Goal: Transaction & Acquisition: Obtain resource

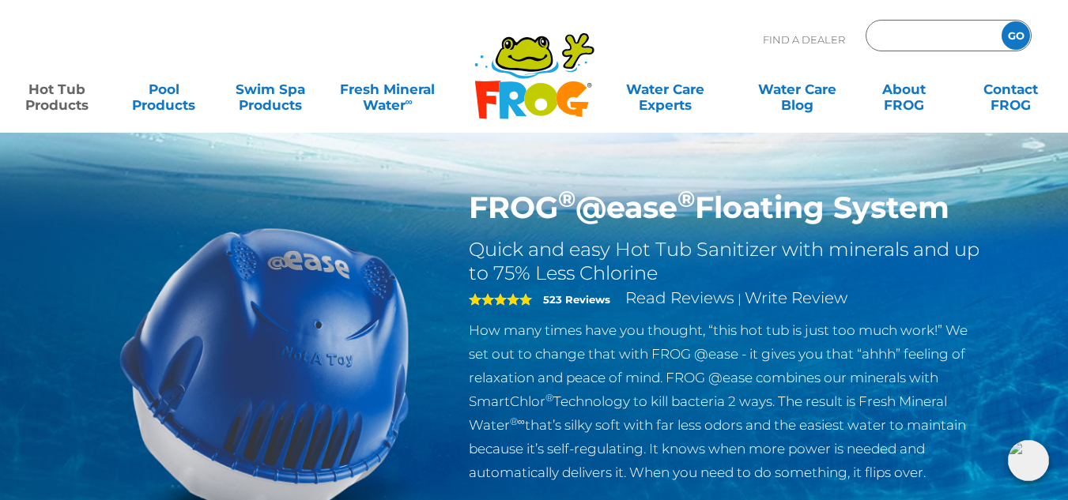
click at [915, 36] on input "Zip Code Form" at bounding box center [931, 36] width 107 height 23
type input "ENTER ZIP CODE"
click at [416, 184] on div "FROG ® @ease ® Floating System Quick and easy Hot Tub Sanitizer with minerals a…" at bounding box center [534, 325] width 1068 height 651
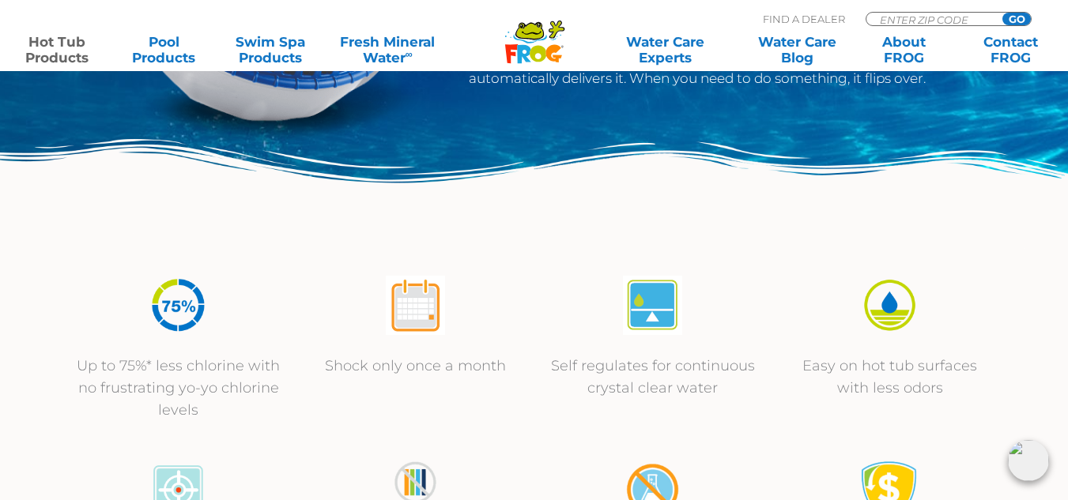
scroll to position [395, 0]
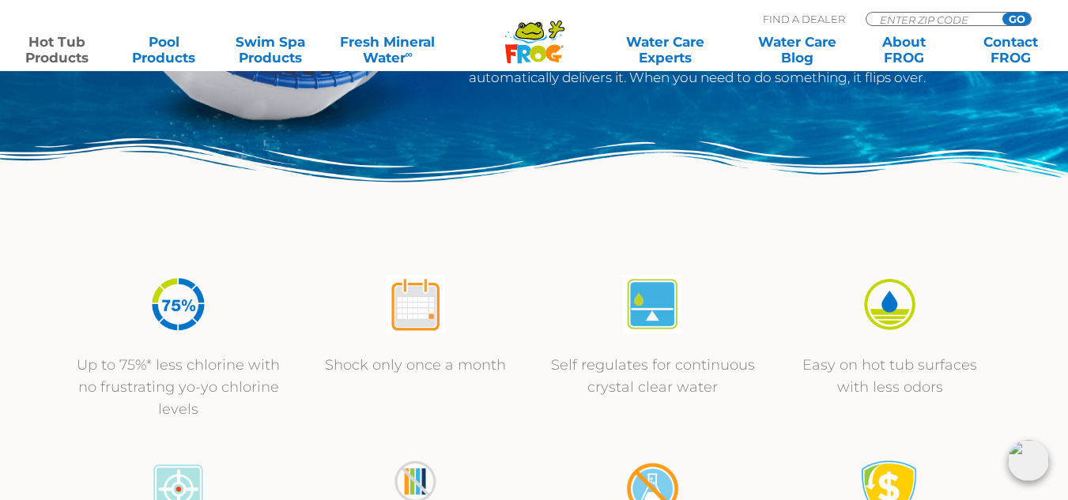
click at [422, 312] on img at bounding box center [415, 304] width 59 height 59
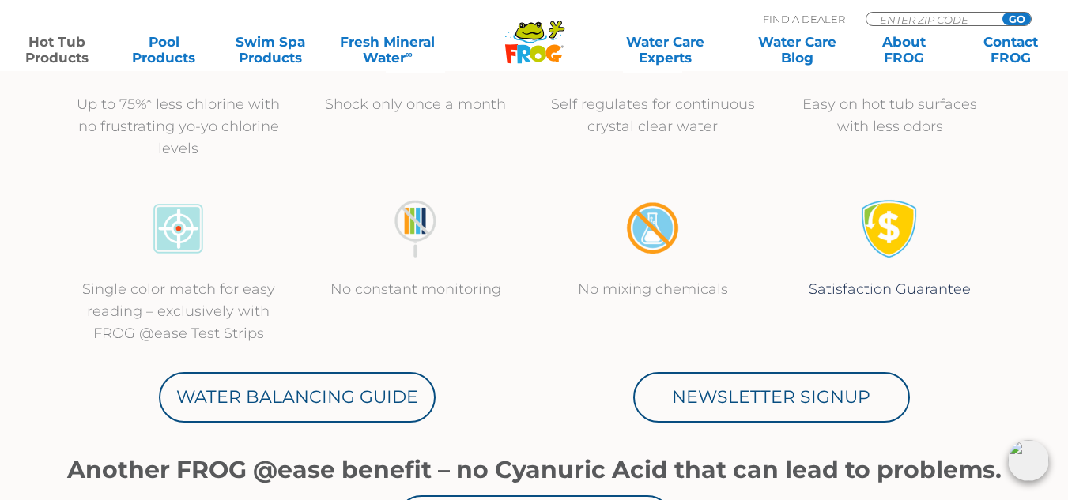
scroll to position [712, 0]
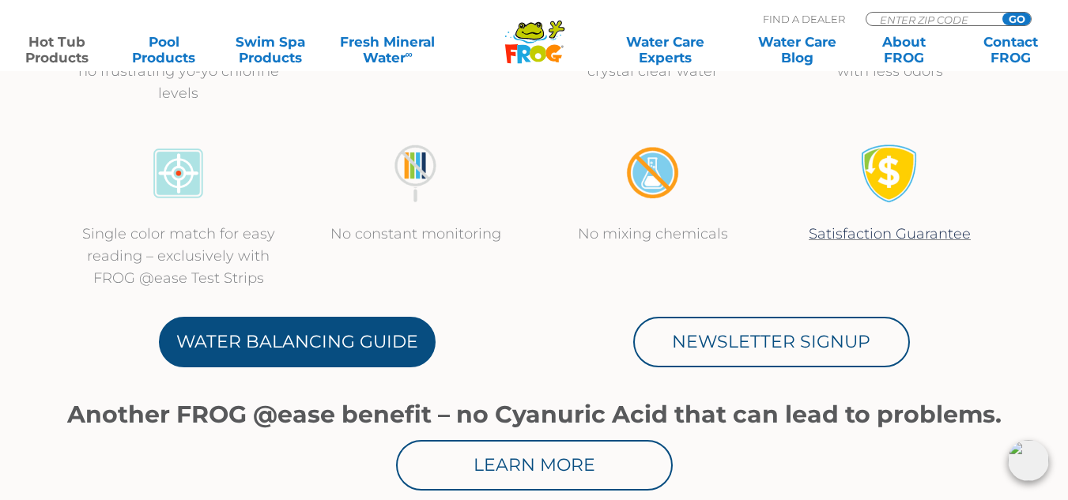
click at [375, 337] on link "Water Balancing Guide" at bounding box center [297, 342] width 277 height 51
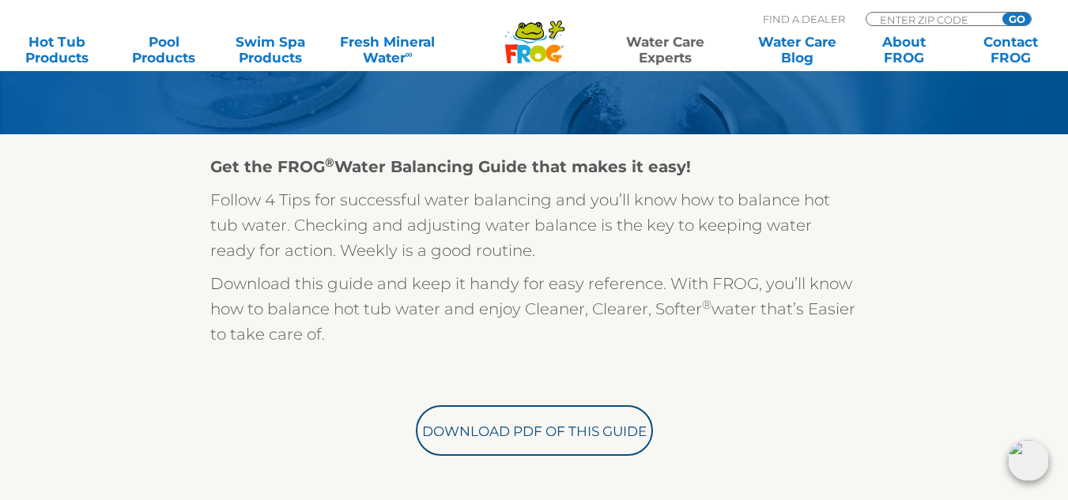
scroll to position [395, 0]
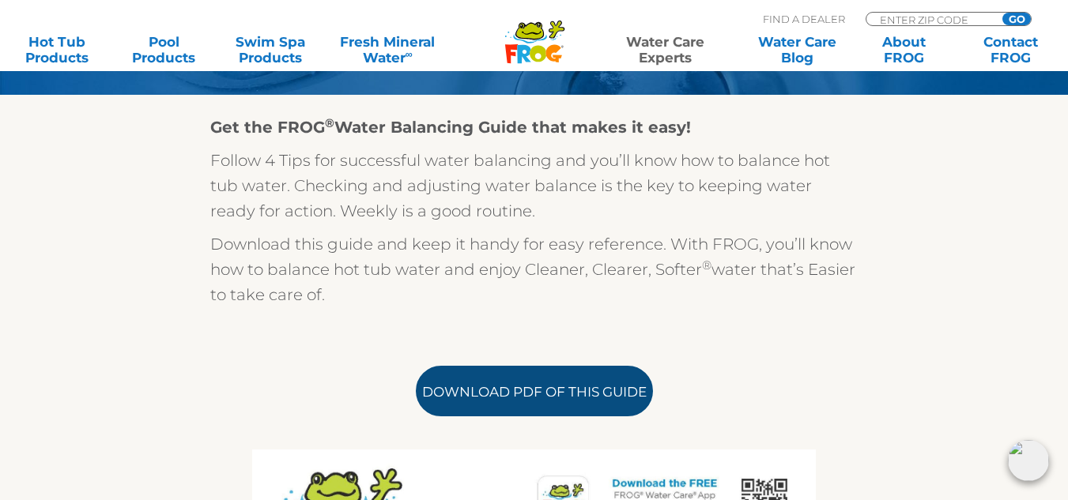
click at [461, 379] on link "Download PDF of this Guide" at bounding box center [534, 391] width 237 height 51
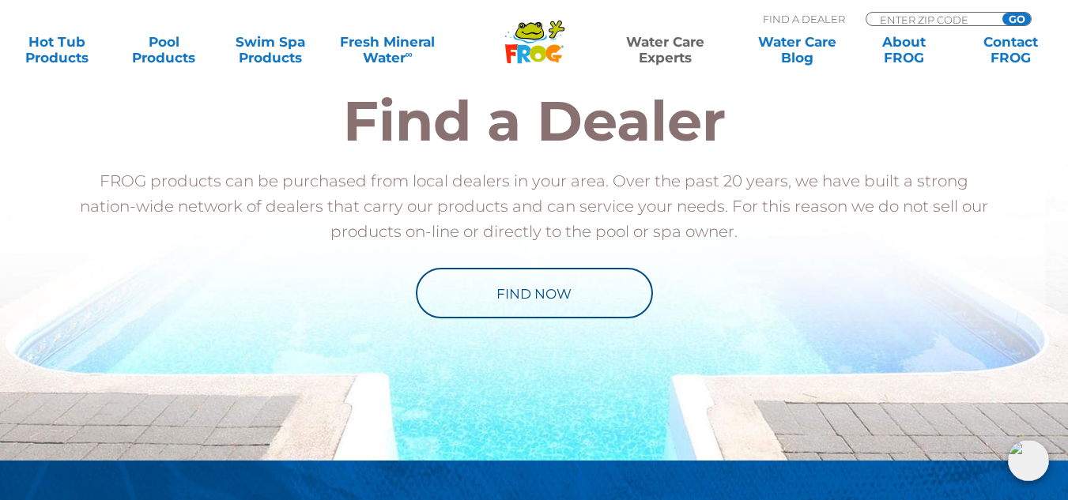
scroll to position [1818, 0]
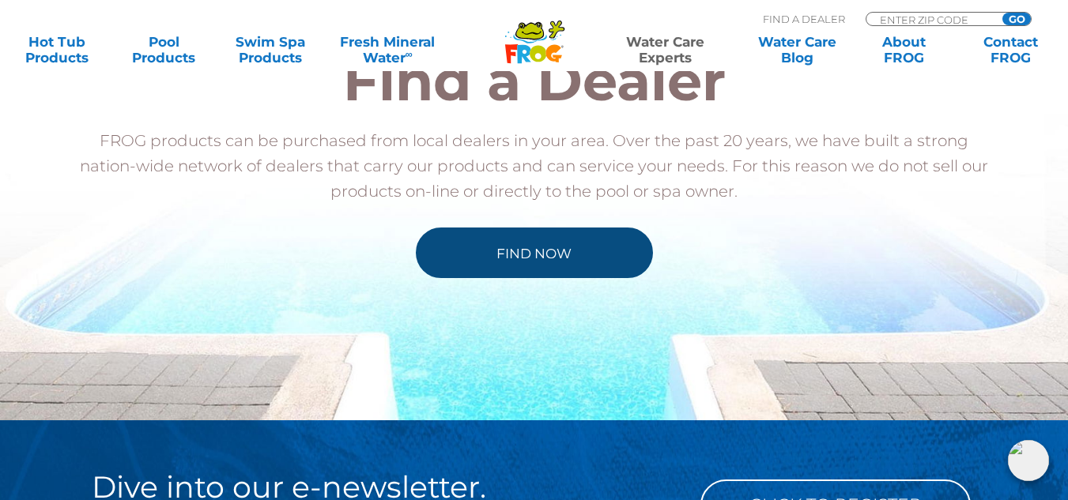
click at [524, 255] on link "Find Now" at bounding box center [534, 253] width 237 height 51
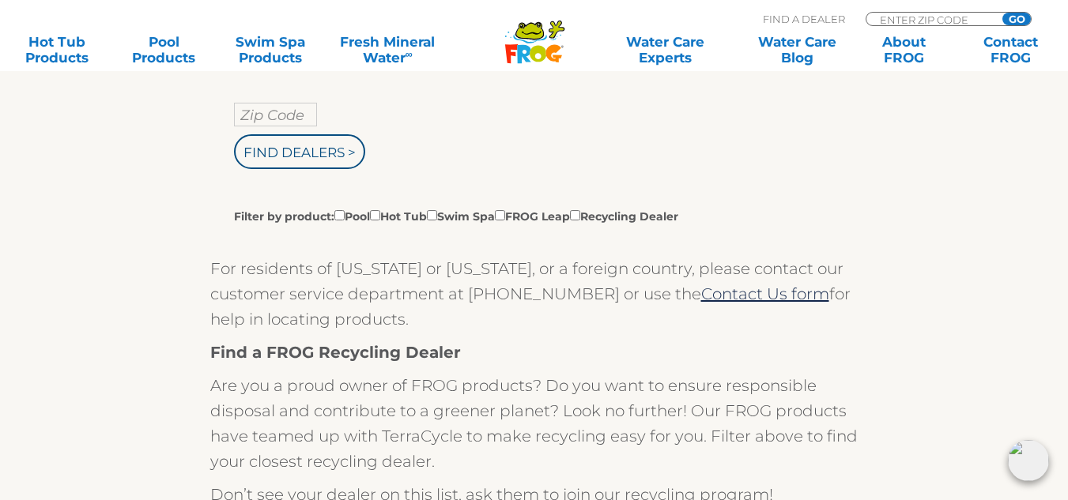
scroll to position [395, 0]
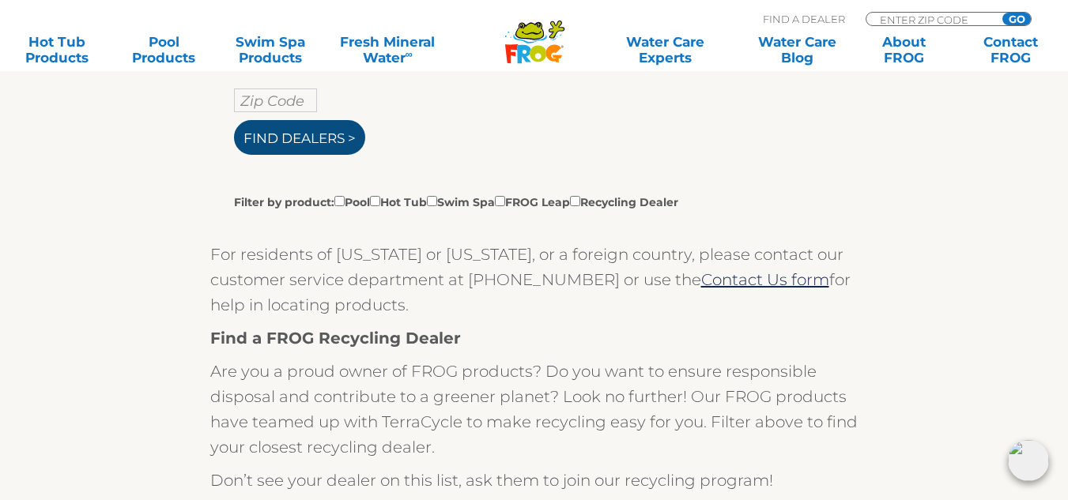
click at [308, 137] on input "Find Dealers >" at bounding box center [299, 137] width 131 height 35
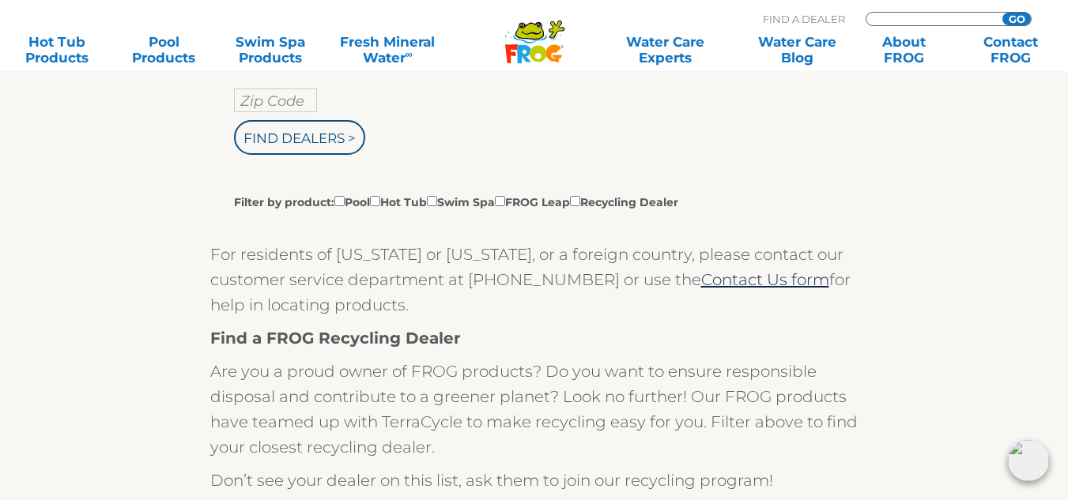
type input "ENTER ZIP CODE"
click at [301, 100] on input "text" at bounding box center [275, 101] width 83 height 24
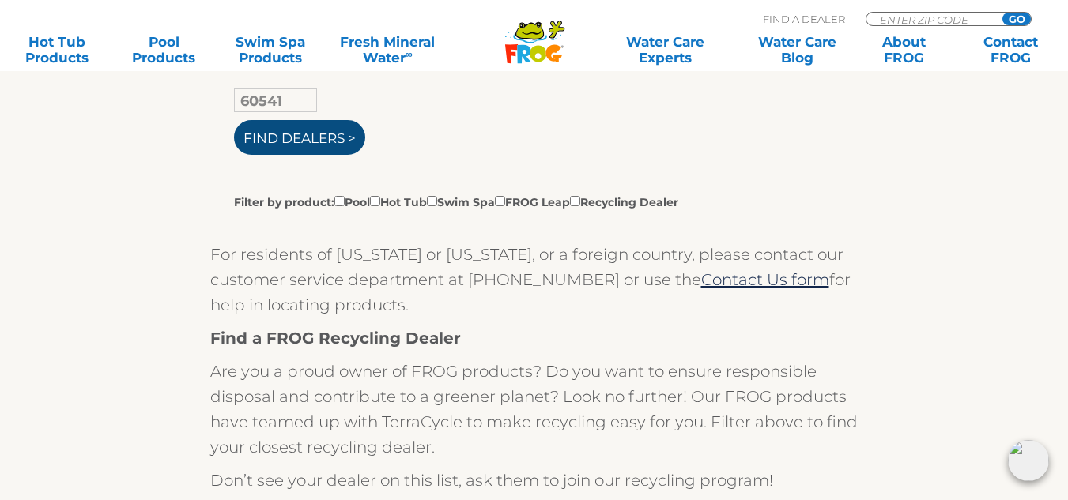
type input "60541"
click at [315, 128] on input "Find Dealers >" at bounding box center [299, 137] width 131 height 35
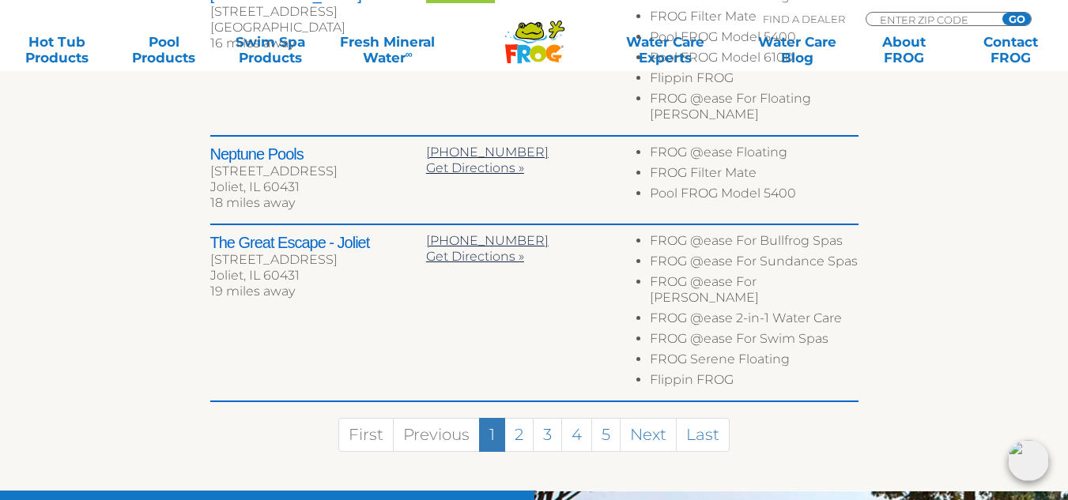
scroll to position [1028, 0]
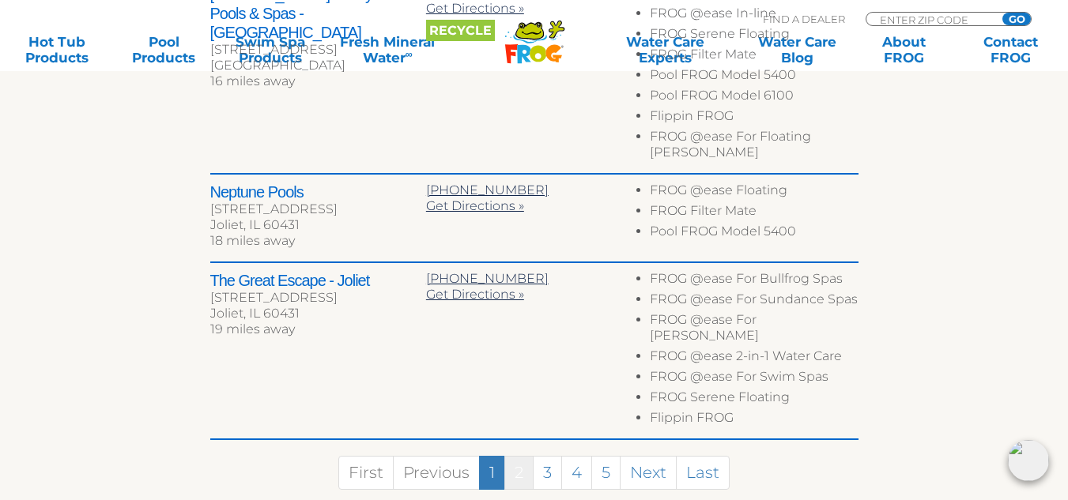
click at [524, 456] on link "2" at bounding box center [518, 473] width 29 height 34
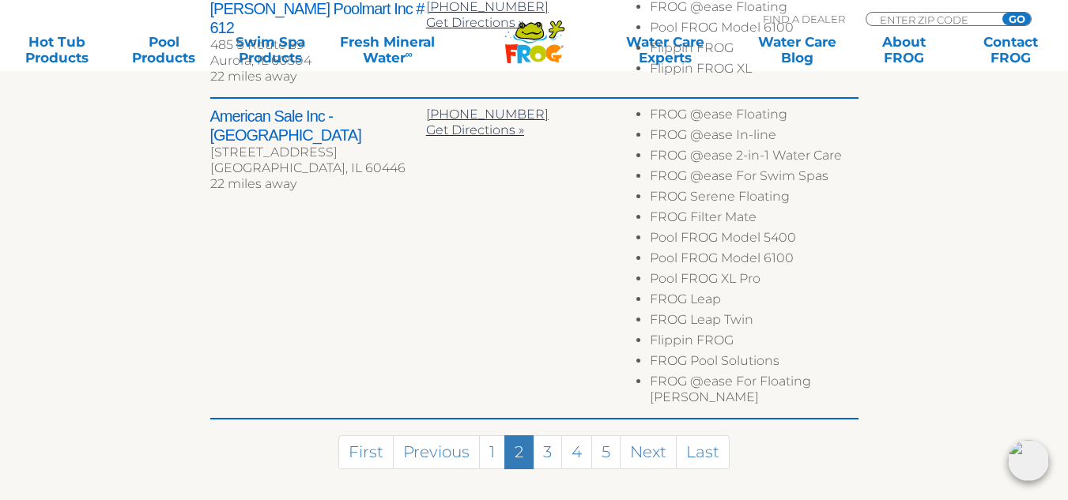
scroll to position [1175, 0]
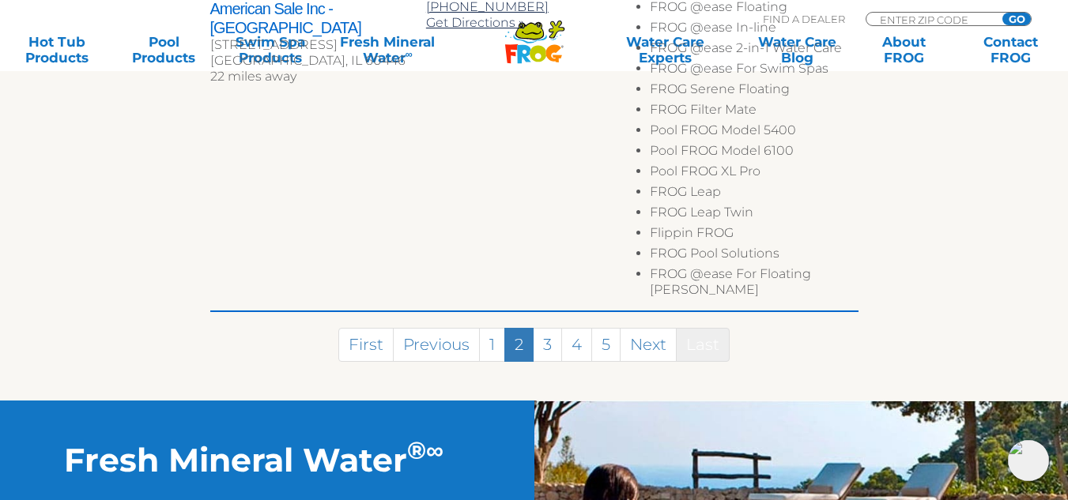
click at [697, 328] on link "Last" at bounding box center [703, 345] width 54 height 34
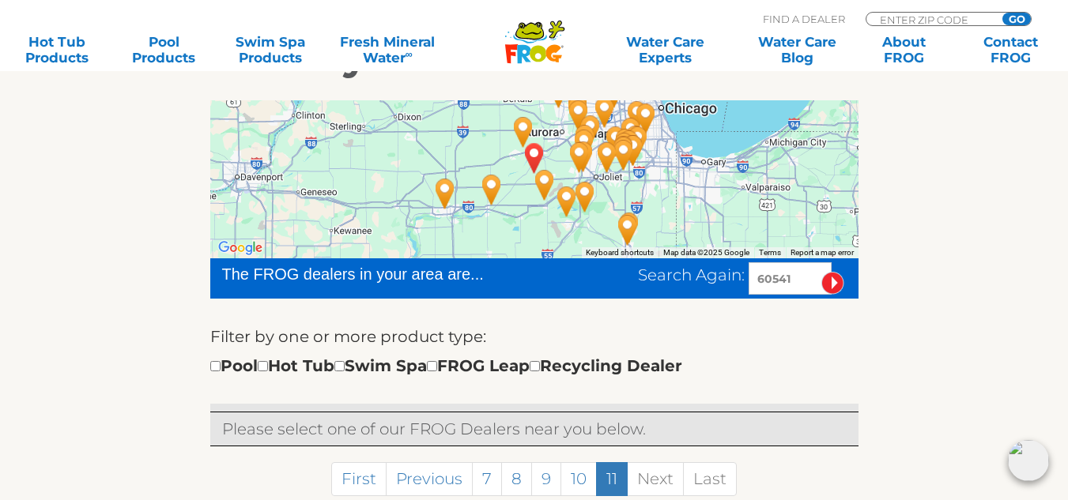
scroll to position [504, 0]
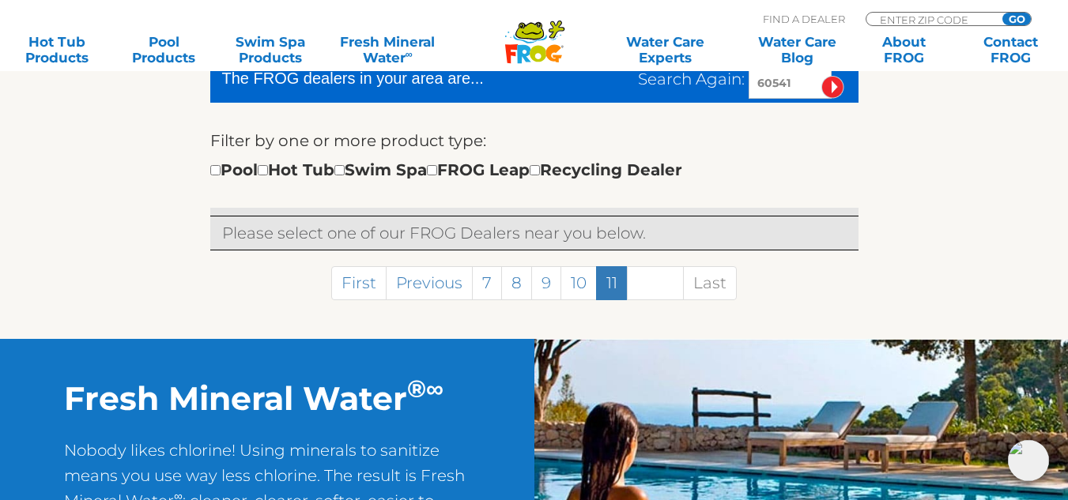
click at [648, 287] on link "Next" at bounding box center [655, 283] width 57 height 34
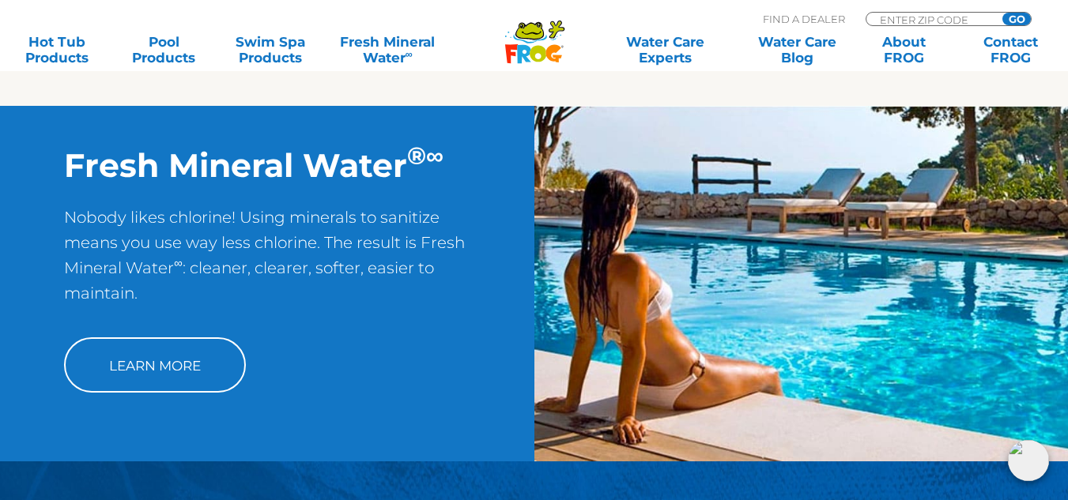
scroll to position [742, 0]
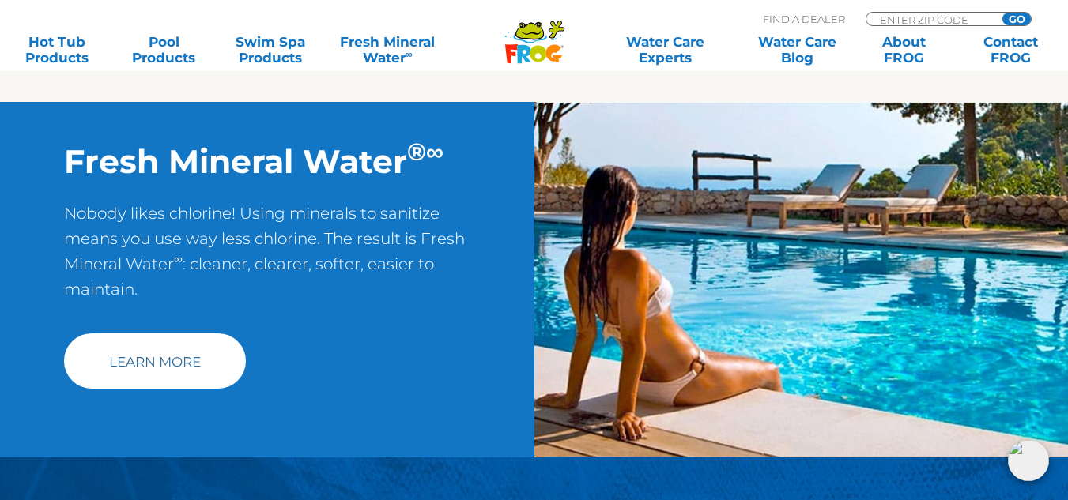
click at [153, 357] on link "Learn More" at bounding box center [155, 361] width 182 height 55
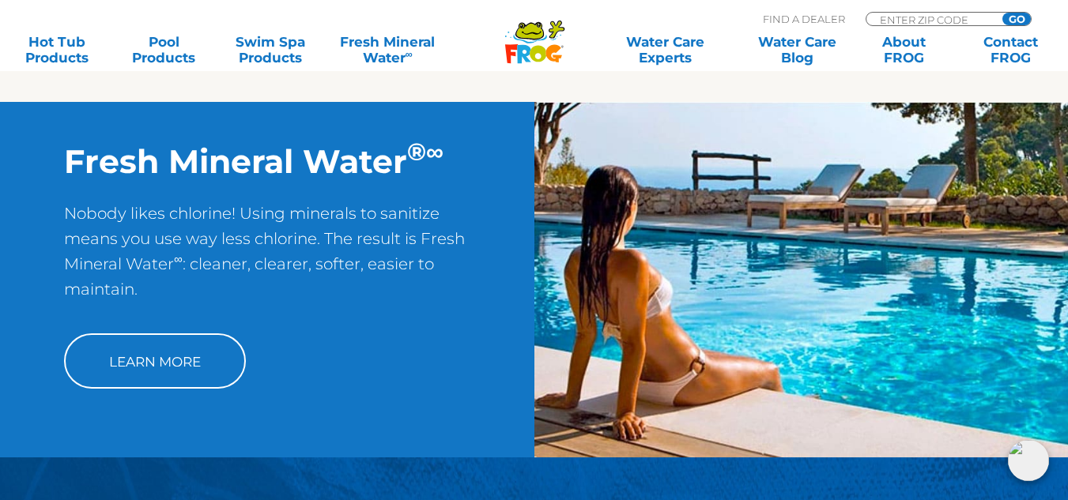
scroll to position [798, 0]
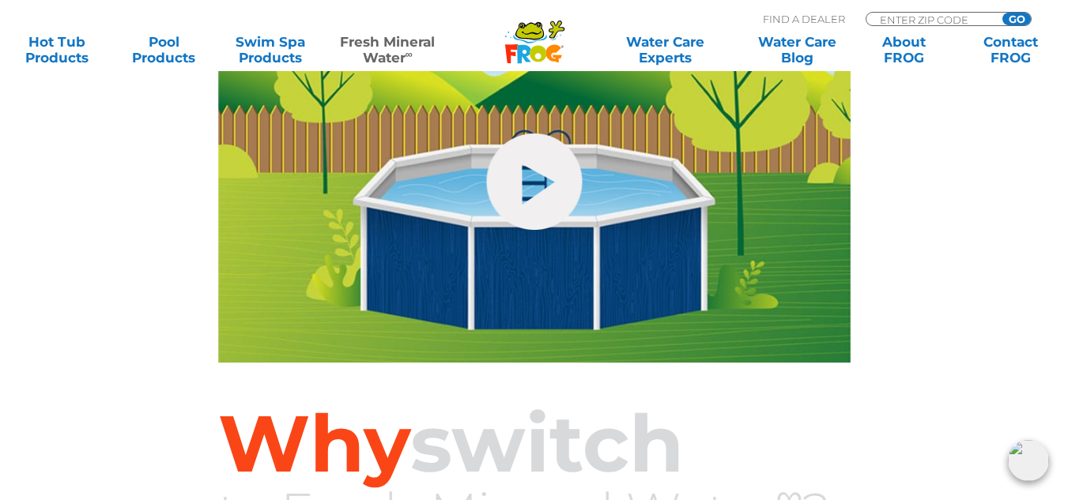
scroll to position [791, 0]
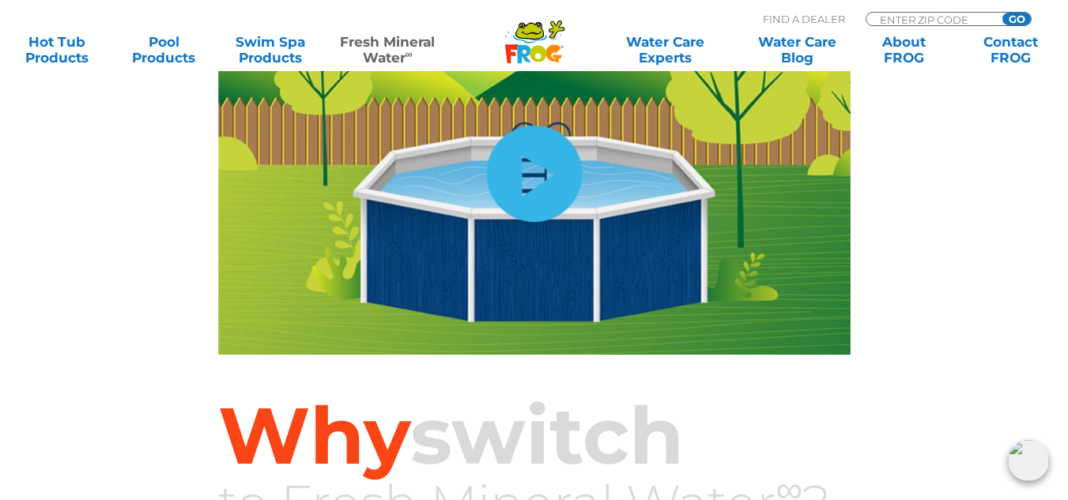
click at [534, 171] on link "hide-me" at bounding box center [534, 174] width 96 height 96
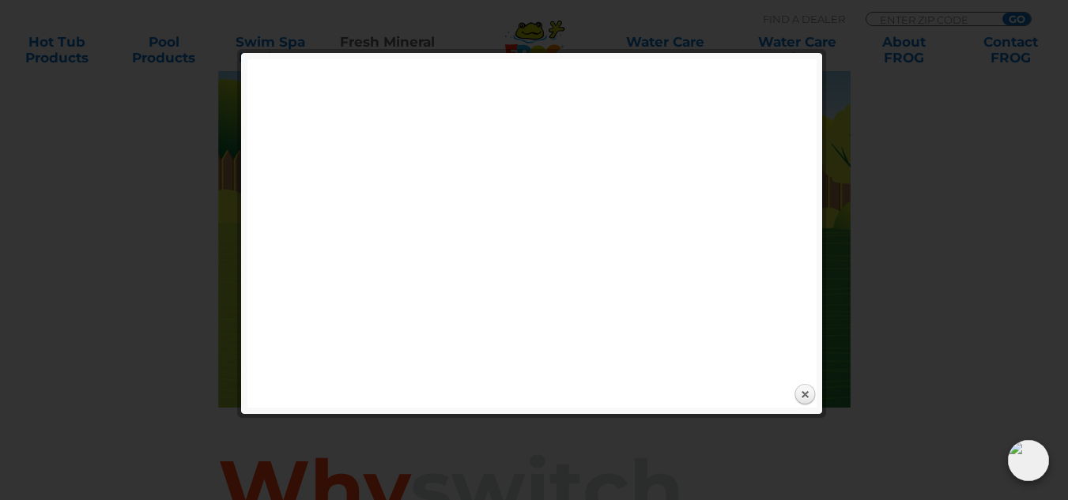
scroll to position [712, 0]
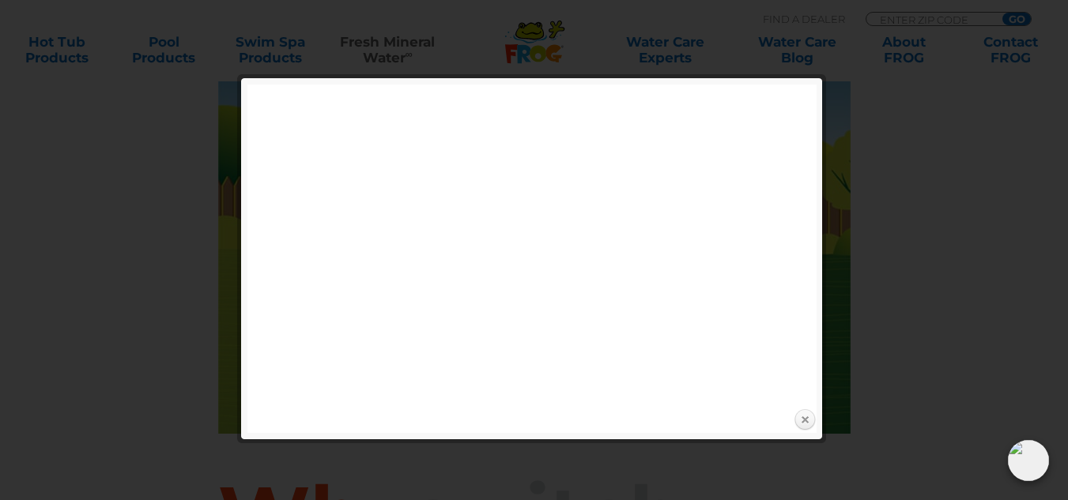
click at [803, 422] on link "Close" at bounding box center [805, 421] width 24 height 24
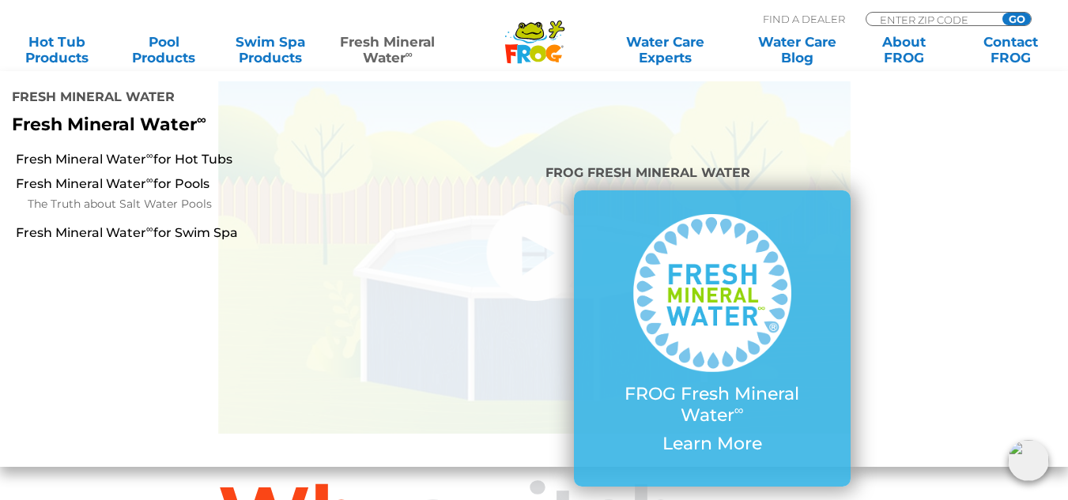
click at [381, 47] on link "Fresh Mineral Water ∞" at bounding box center [388, 50] width 104 height 32
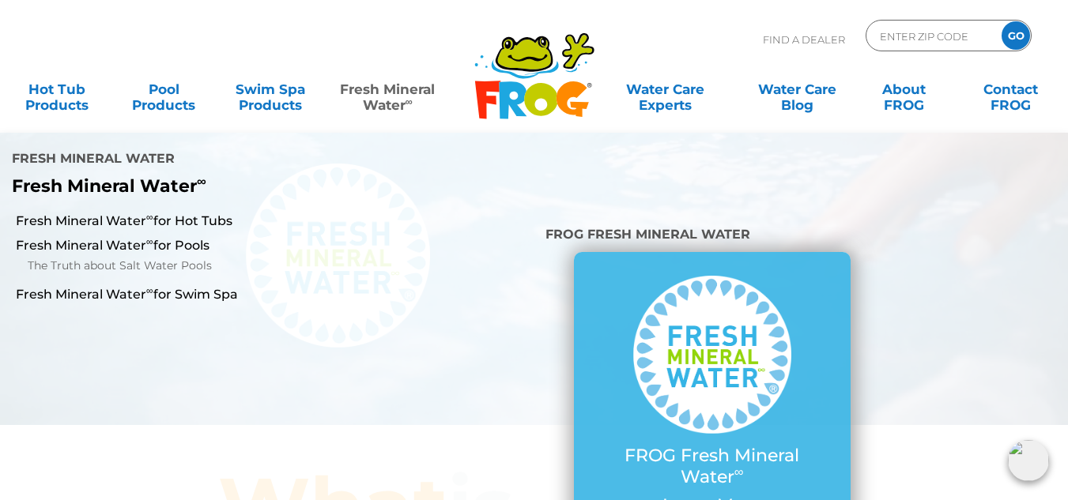
scroll to position [0, 0]
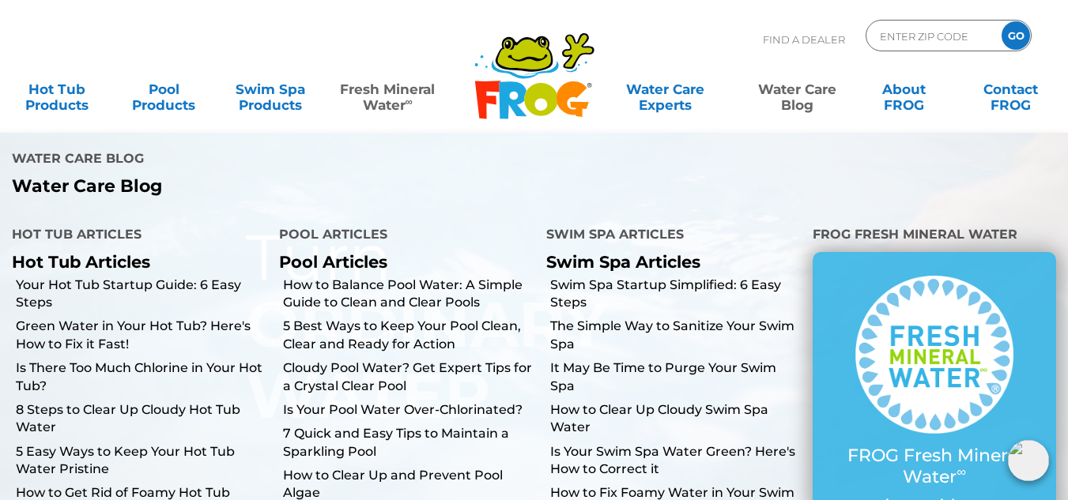
click at [796, 105] on link "Water Care Blog" at bounding box center [797, 90] width 83 height 32
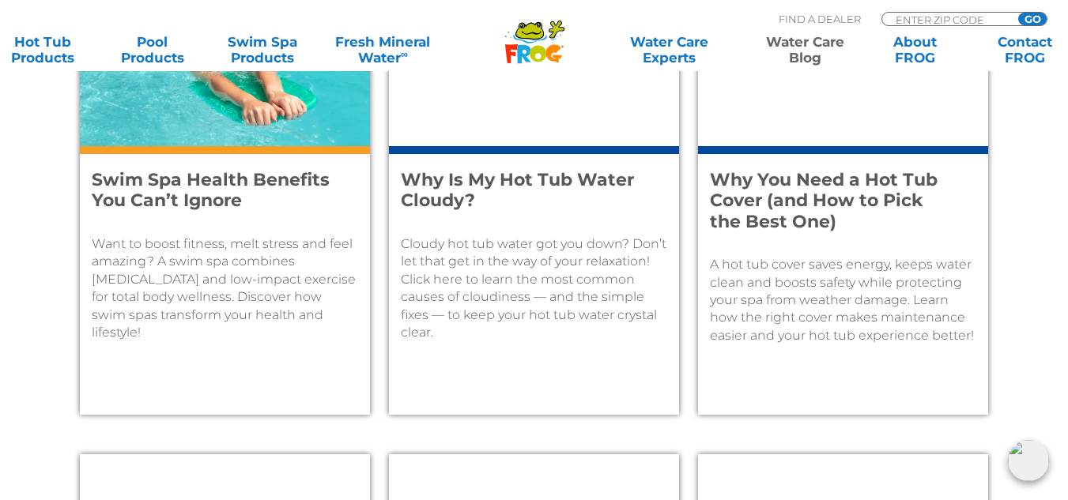
scroll to position [1265, 0]
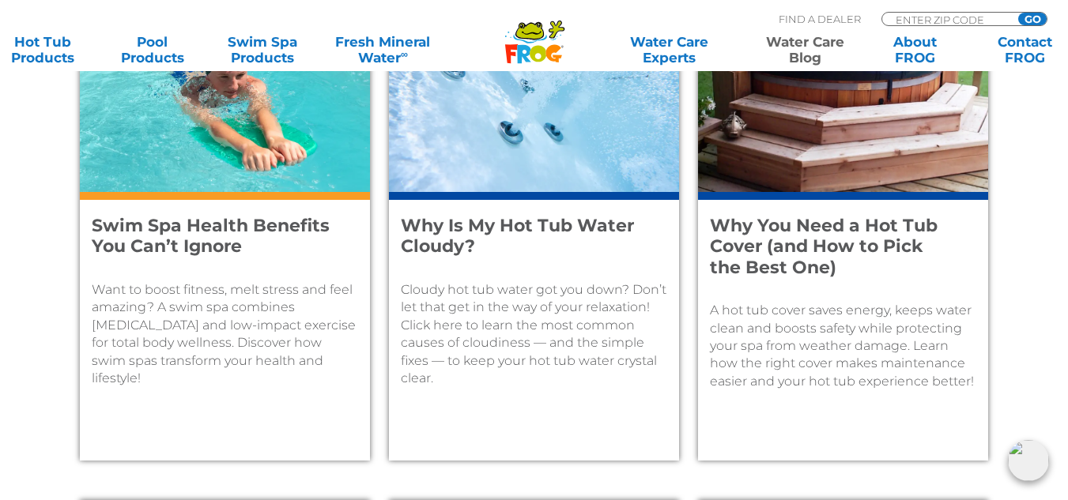
click at [516, 174] on img at bounding box center [534, 91] width 290 height 202
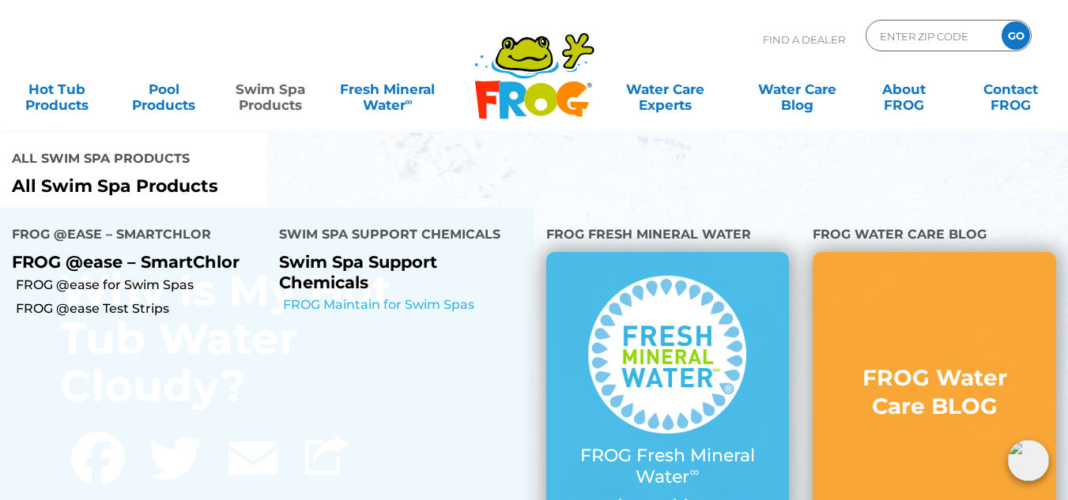
click at [350, 300] on link "FROG Maintain for Swim Spas" at bounding box center [408, 304] width 251 height 17
